Goal: Task Accomplishment & Management: Use online tool/utility

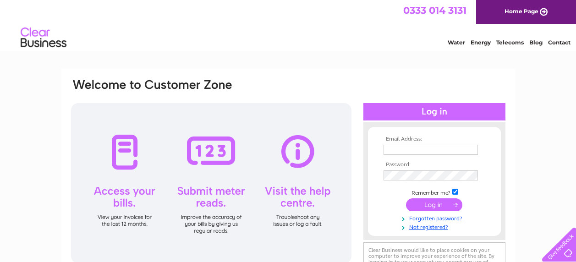
type input "info@woolleysinternetpharmacy.co.uk"
click at [439, 207] on input "submit" at bounding box center [434, 205] width 56 height 13
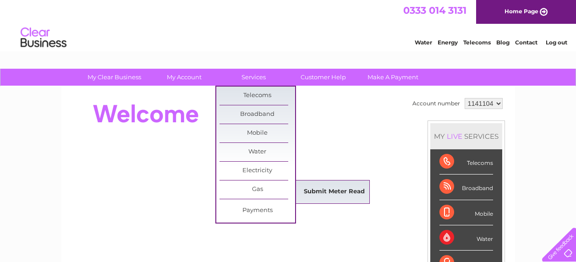
click at [336, 191] on link "Submit Meter Read" at bounding box center [335, 192] width 76 height 18
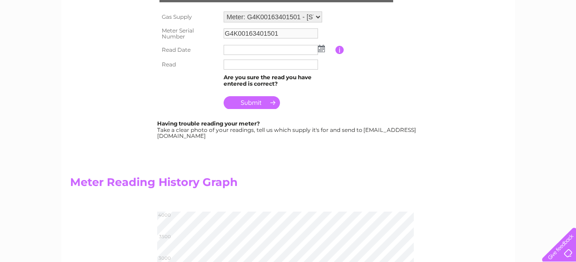
scroll to position [135, 0]
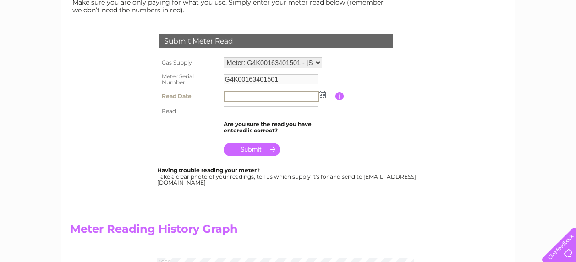
click at [241, 97] on input "text" at bounding box center [271, 96] width 95 height 11
click at [321, 94] on img at bounding box center [322, 94] width 7 height 7
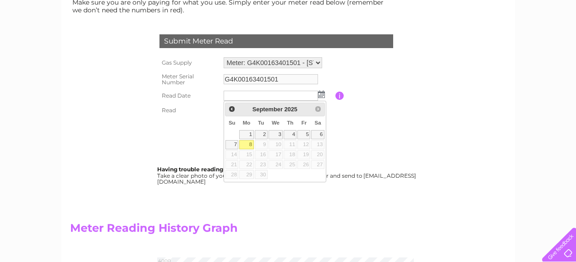
click at [250, 145] on link "8" at bounding box center [246, 144] width 14 height 9
type input "2025/09/08"
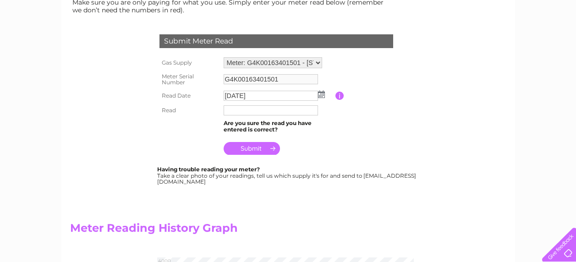
click at [248, 113] on input "text" at bounding box center [271, 110] width 94 height 10
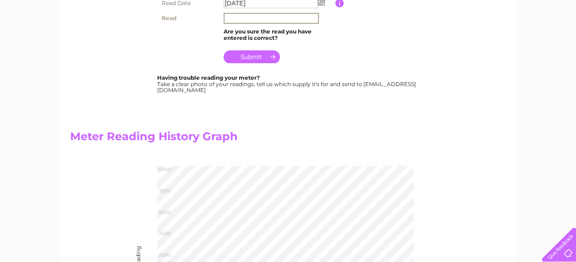
scroll to position [0, 0]
